Goal: Navigation & Orientation: Find specific page/section

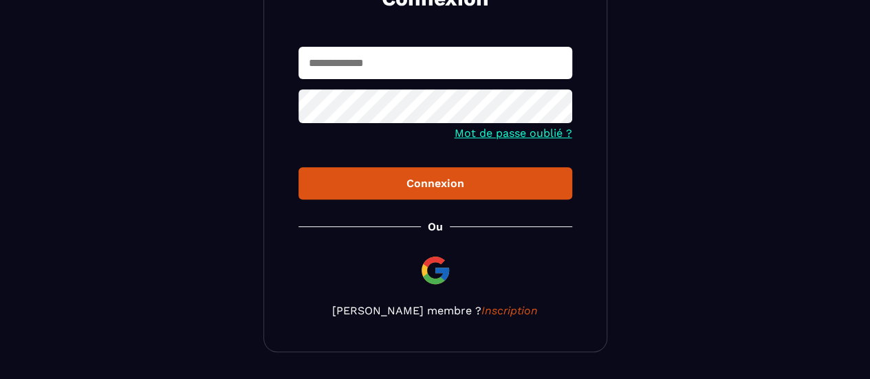
scroll to position [206, 0]
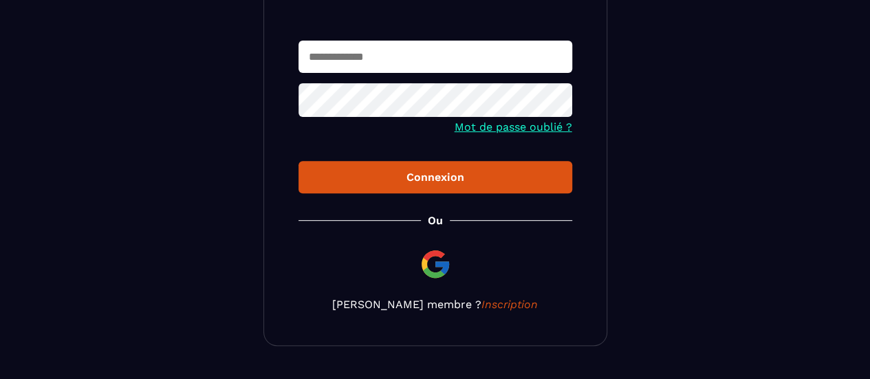
type input "**********"
click at [439, 183] on div "Connexion" at bounding box center [435, 177] width 252 height 13
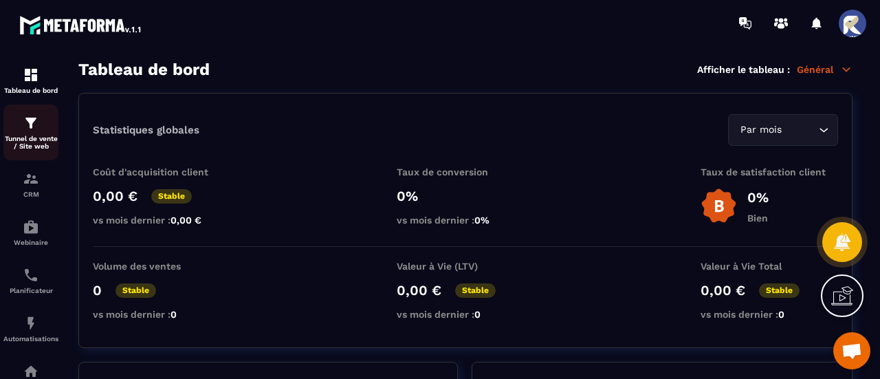
click at [29, 131] on img at bounding box center [31, 123] width 17 height 17
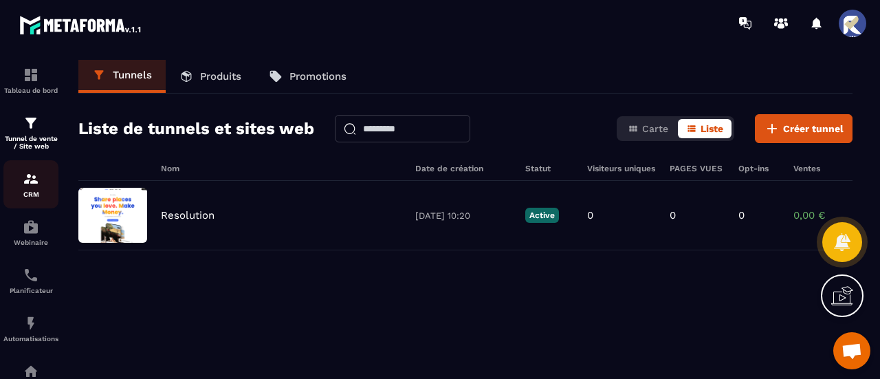
click at [28, 184] on img at bounding box center [31, 179] width 17 height 17
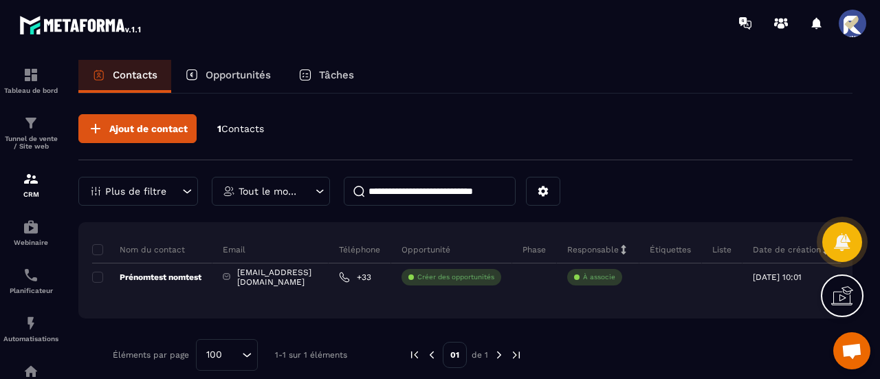
click at [238, 78] on p "Opportunités" at bounding box center [238, 75] width 65 height 12
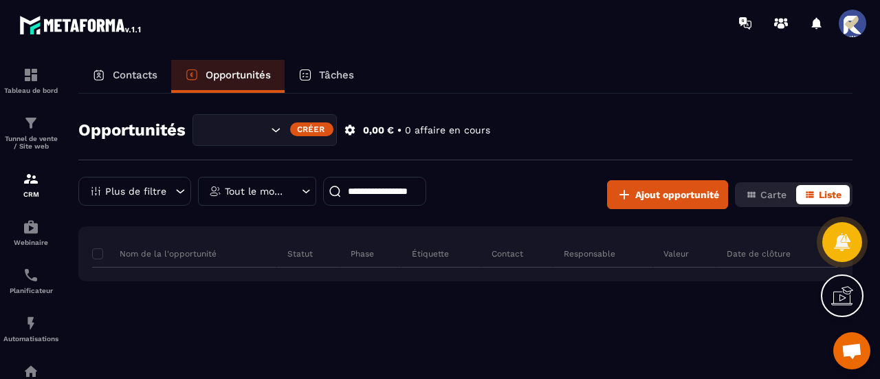
click at [147, 72] on p "Contacts" at bounding box center [135, 75] width 45 height 12
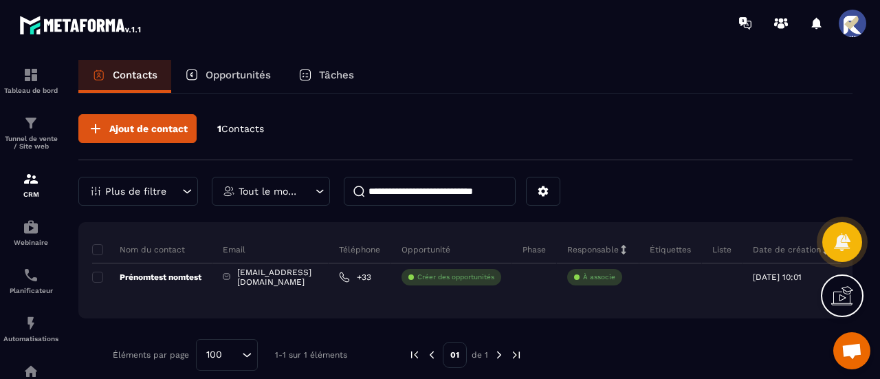
click at [182, 190] on icon at bounding box center [187, 191] width 14 height 14
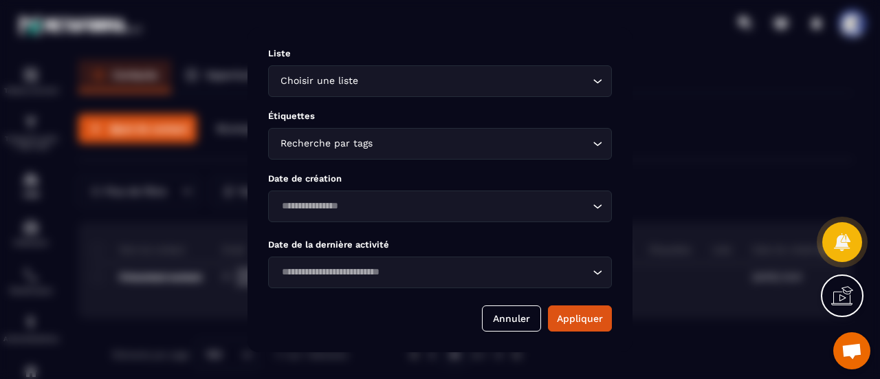
click at [594, 78] on icon "Search for option" at bounding box center [598, 81] width 14 height 14
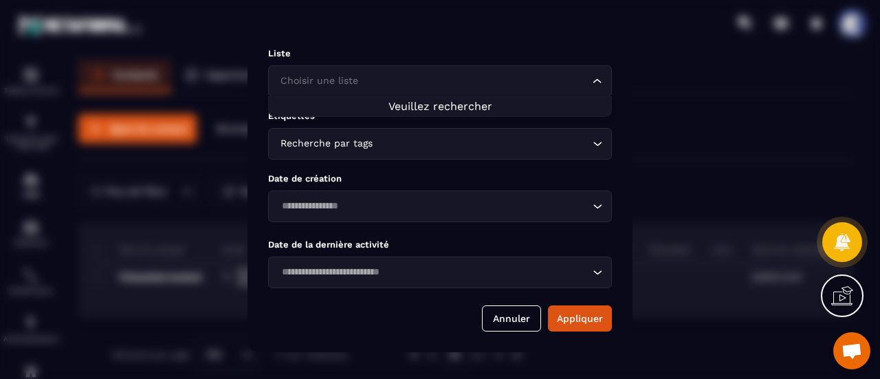
click at [594, 78] on icon "Search for option" at bounding box center [598, 81] width 14 height 14
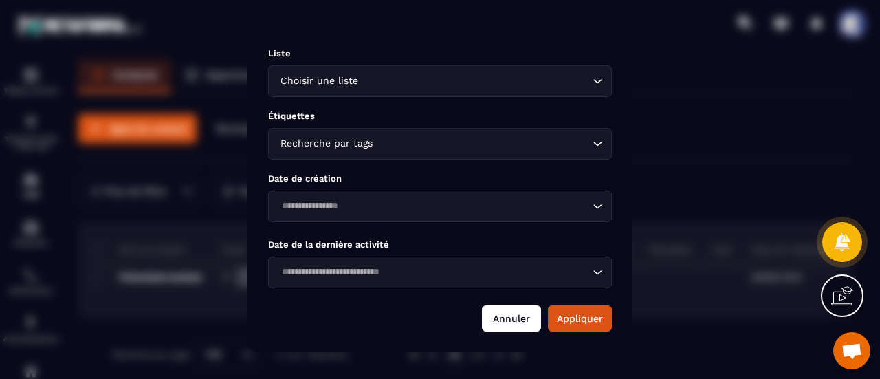
click at [521, 319] on button "Annuler" at bounding box center [511, 318] width 59 height 26
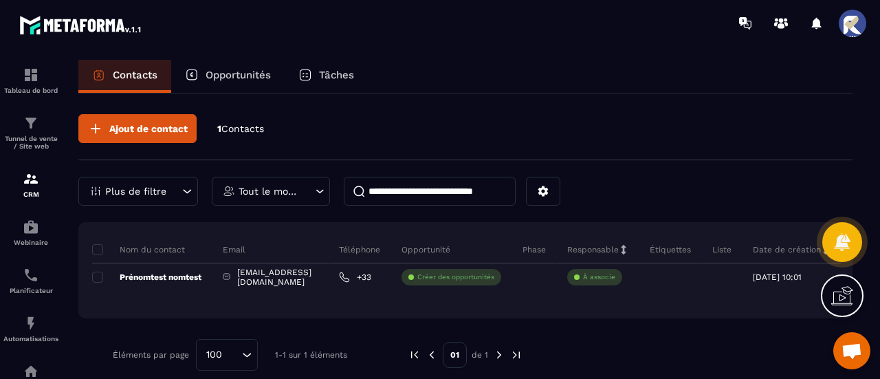
click at [330, 72] on p "Tâches" at bounding box center [336, 75] width 35 height 12
